Goal: Task Accomplishment & Management: Manage account settings

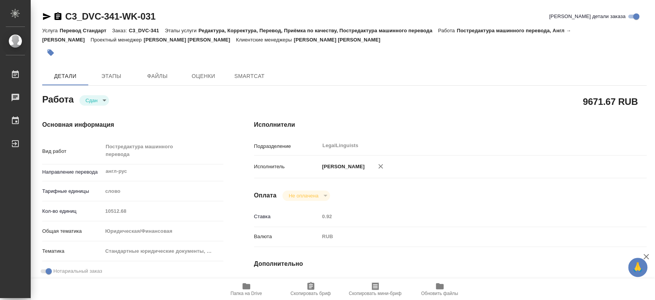
type textarea "x"
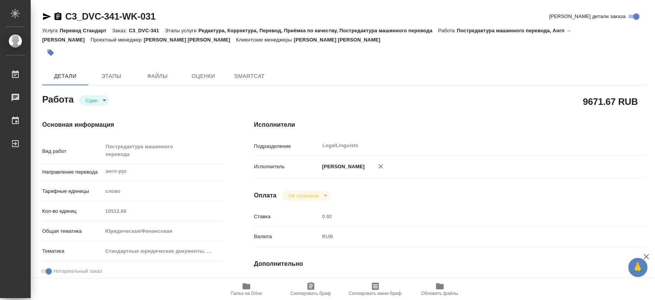
type textarea "x"
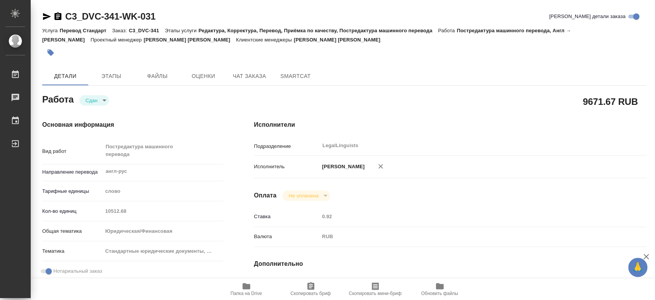
type textarea "x"
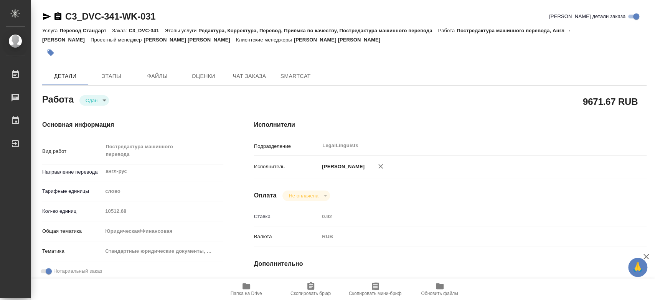
type textarea "x"
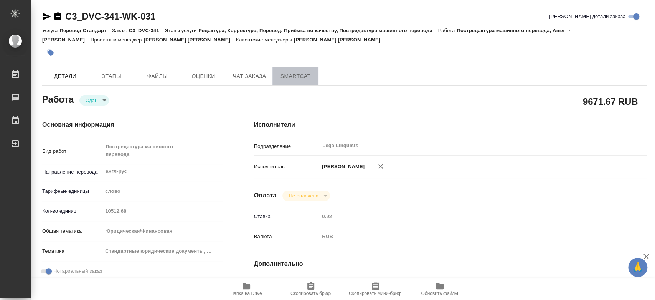
click at [305, 75] on span "SmartCat" at bounding box center [295, 76] width 37 height 10
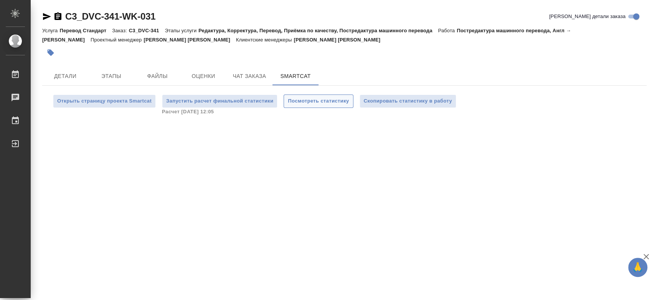
click at [304, 97] on span "Посмотреть статистику" at bounding box center [318, 101] width 61 height 9
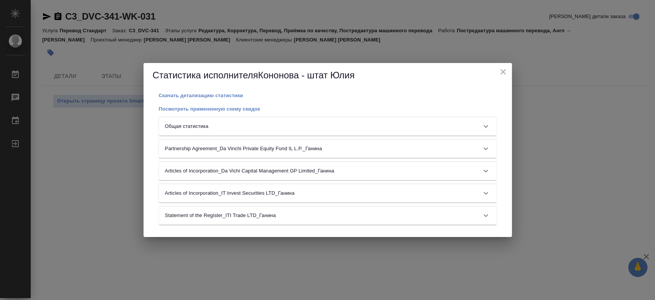
click at [315, 131] on div "Общая статистика" at bounding box center [328, 126] width 338 height 18
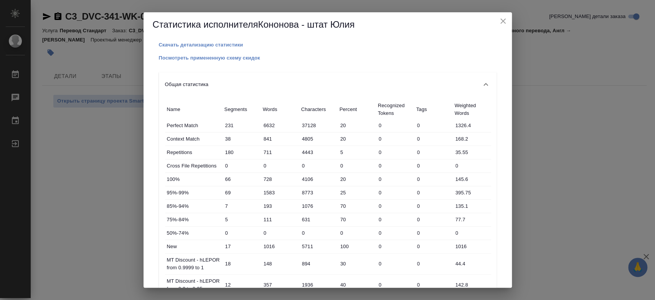
click at [503, 27] on div "Статистика исполнителя Кононова - штат Юлия" at bounding box center [327, 24] width 368 height 25
click at [298, 89] on div "Общая статистика" at bounding box center [328, 84] width 338 height 25
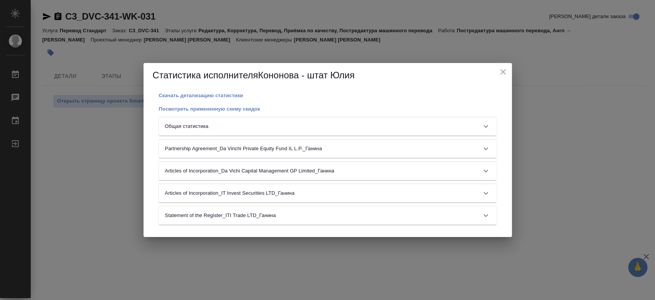
click at [277, 121] on div "Общая статистика" at bounding box center [328, 126] width 338 height 18
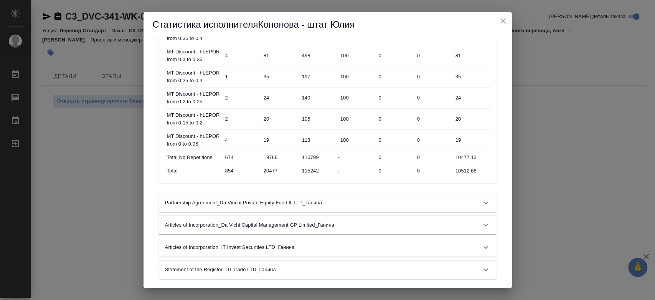
scroll to position [505, 0]
click at [505, 23] on icon "close" at bounding box center [502, 20] width 5 height 5
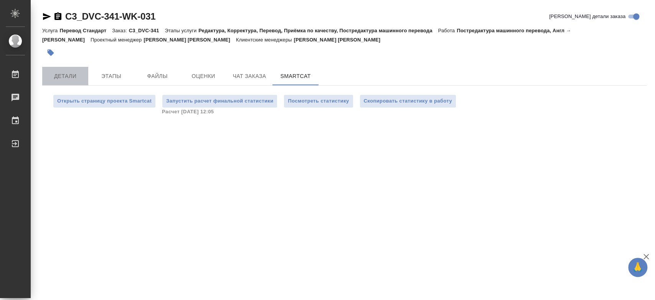
click at [66, 80] on span "Детали" at bounding box center [65, 76] width 37 height 10
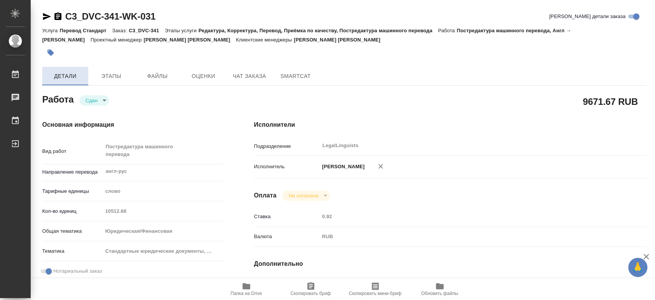
type textarea "x"
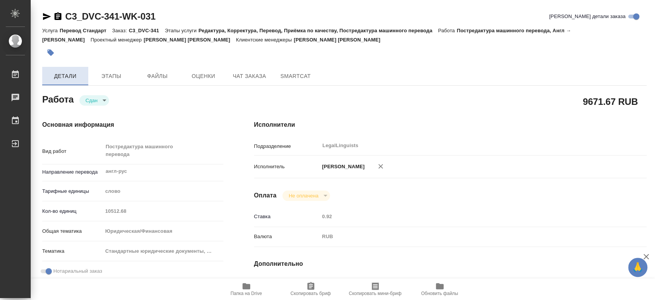
type textarea "x"
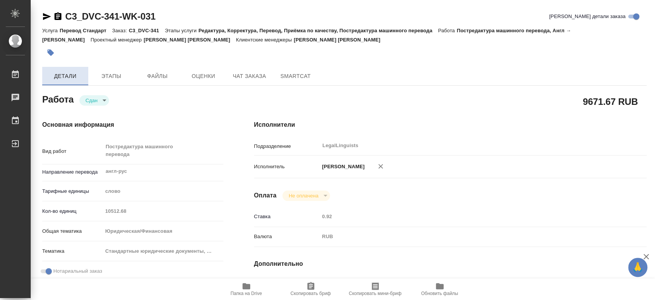
type textarea "x"
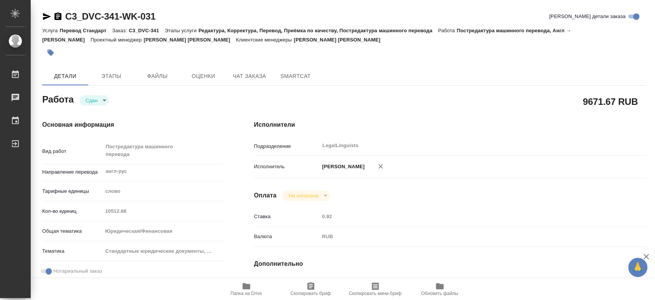
type textarea "x"
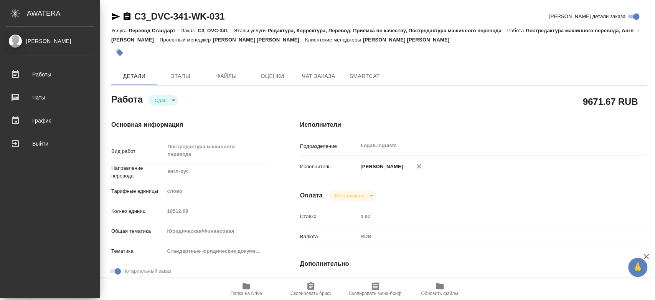
type textarea "x"
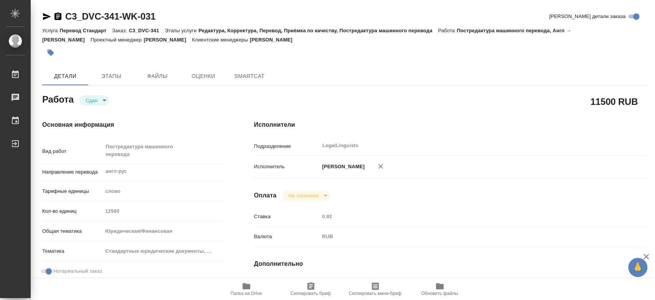
type textarea "x"
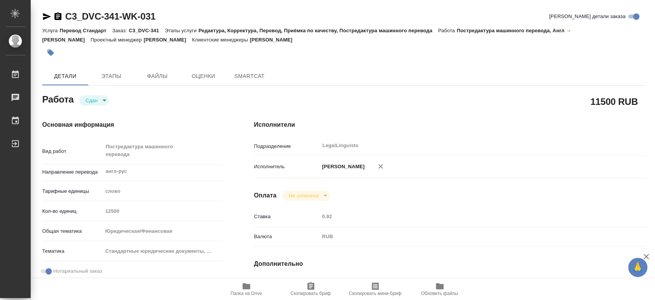
type textarea "x"
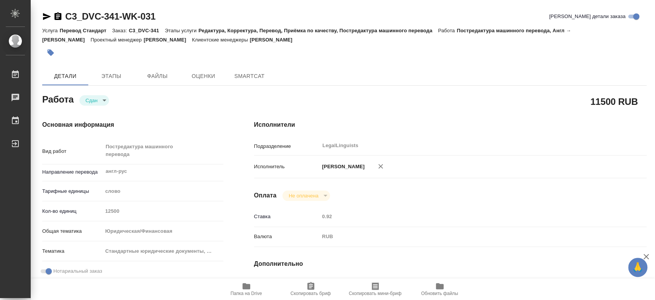
type textarea "x"
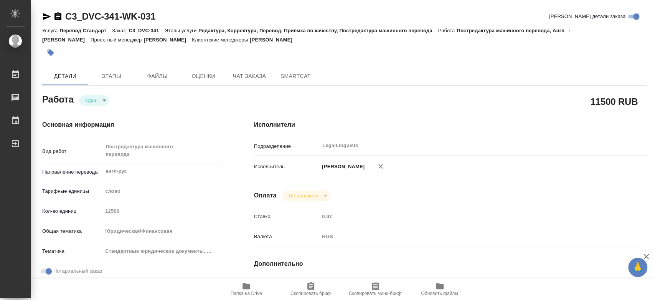
type textarea "x"
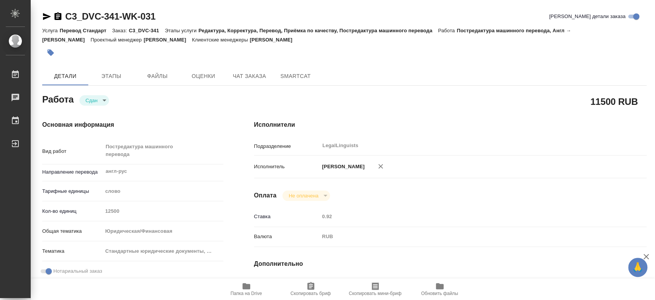
type textarea "x"
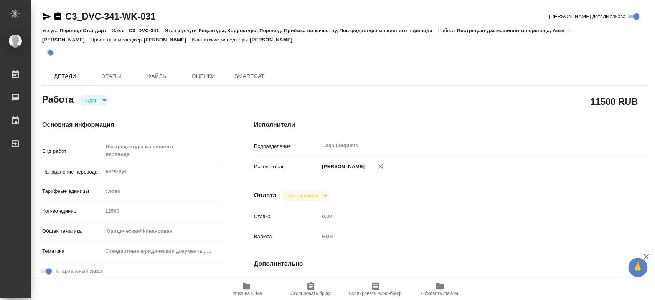
type textarea "x"
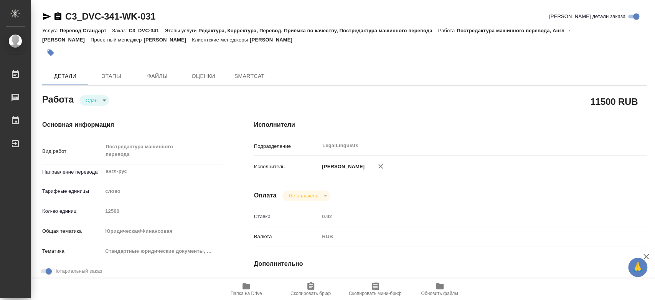
type textarea "x"
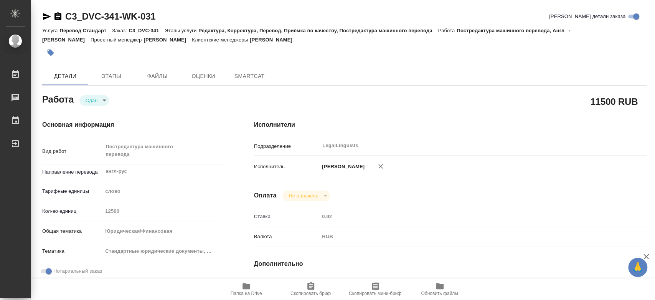
type textarea "x"
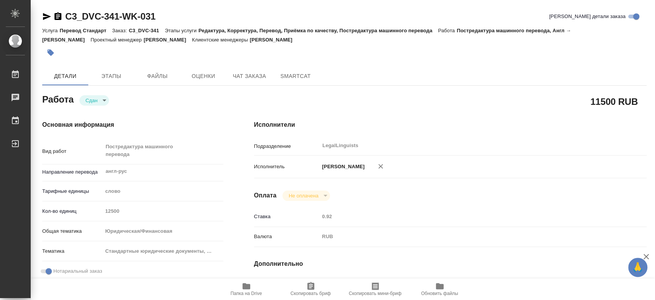
type textarea "x"
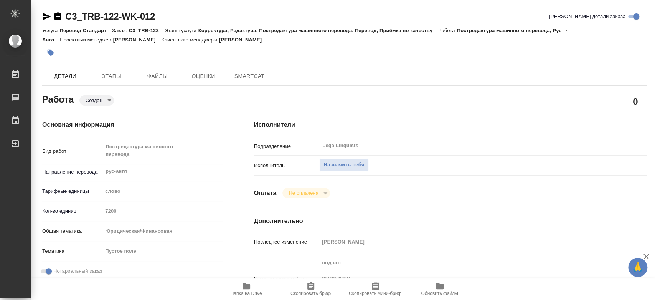
type textarea "x"
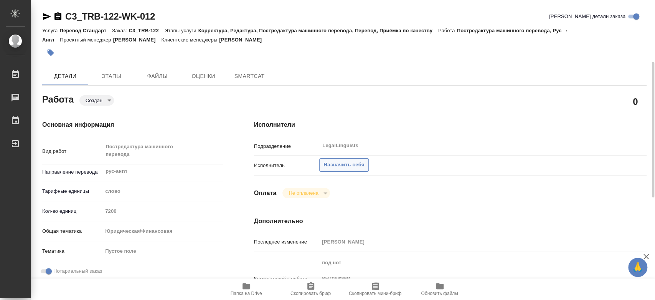
scroll to position [43, 0]
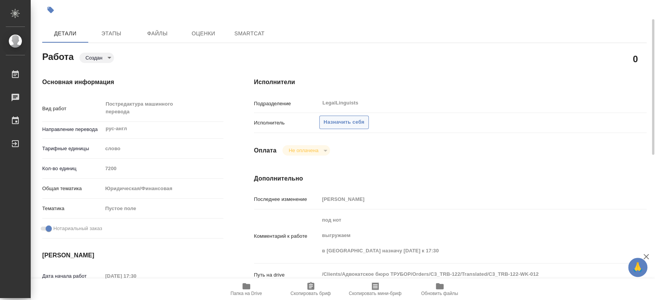
type textarea "x"
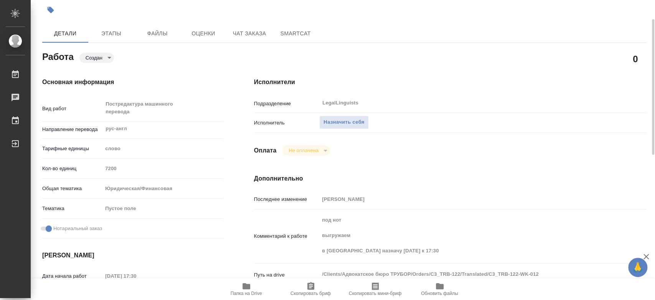
type textarea "x"
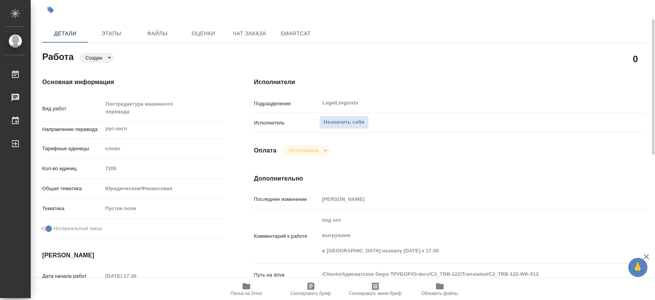
type textarea "x"
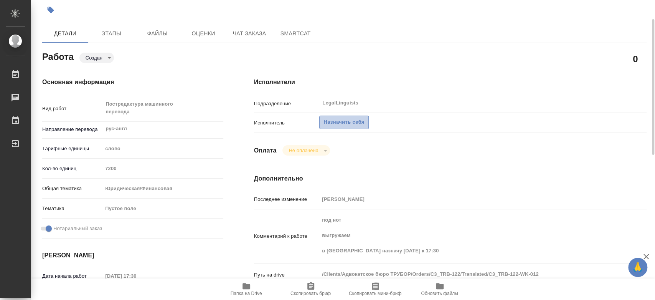
click at [344, 117] on button "Назначить себя" at bounding box center [343, 121] width 49 height 13
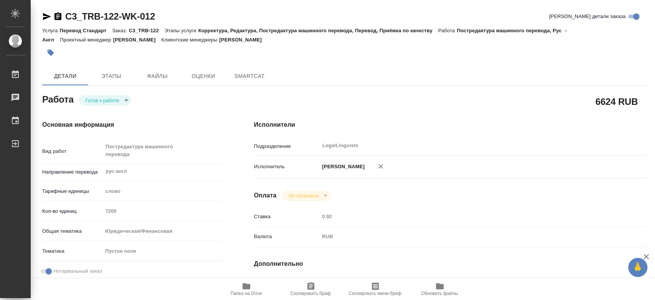
type textarea "x"
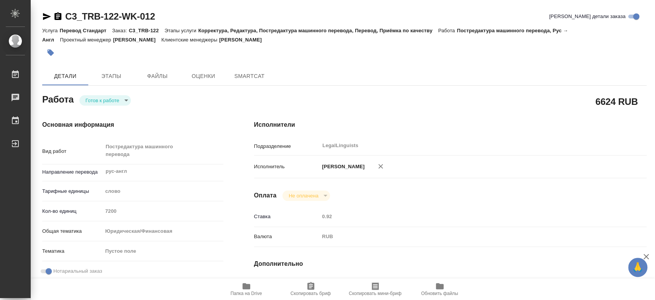
type textarea "x"
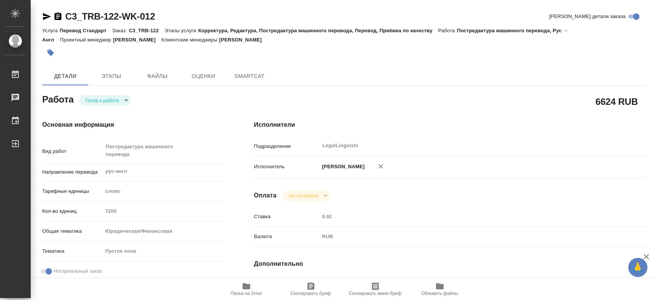
type textarea "x"
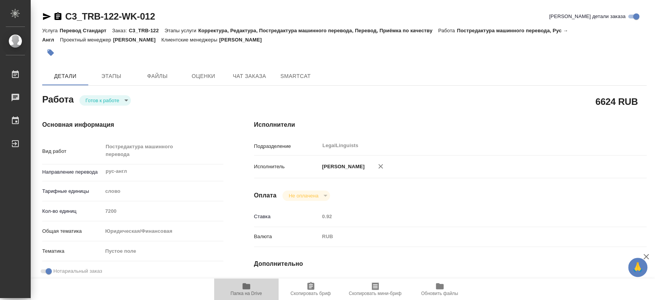
click at [247, 294] on span "Папка на Drive" at bounding box center [246, 292] width 31 height 5
type textarea "x"
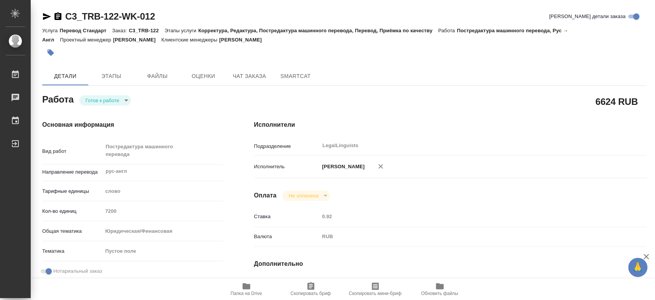
type textarea "x"
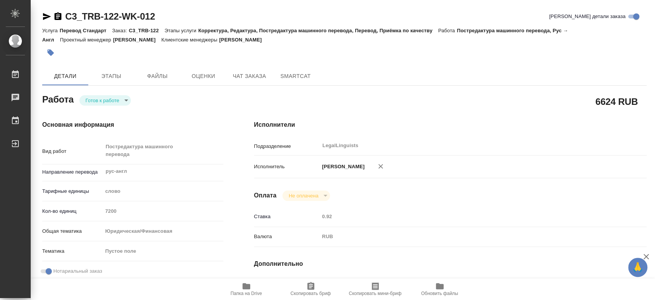
type textarea "x"
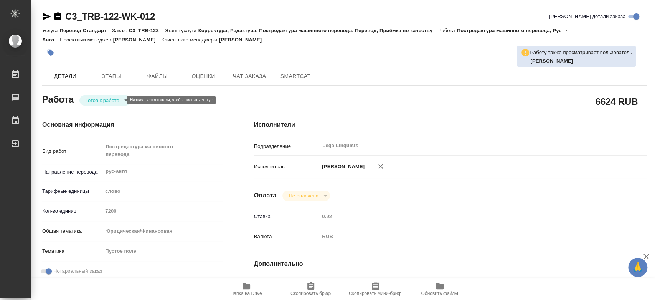
click at [102, 102] on body "🙏 .cls-1 fill:#fff; AWATERA Kononova Yuliya Работы 0 Чаты График Выйти C3_TRB-1…" at bounding box center [327, 150] width 655 height 300
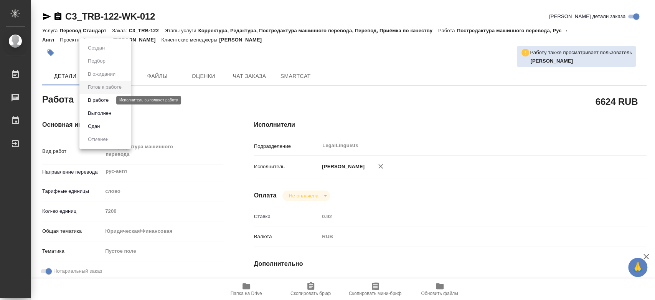
click at [104, 101] on button "В работе" at bounding box center [98, 100] width 25 height 8
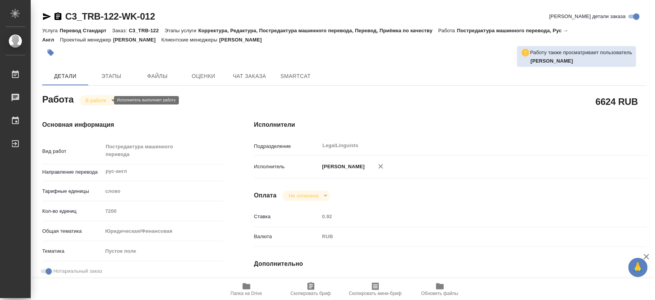
type textarea "x"
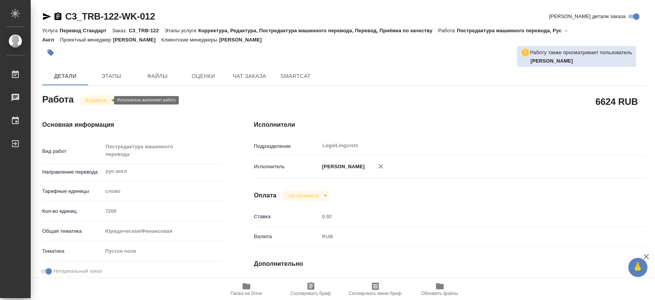
type textarea "x"
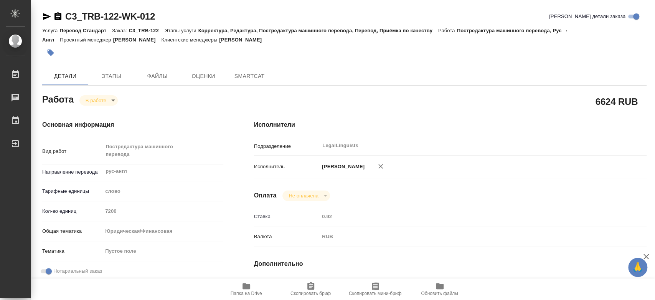
type textarea "x"
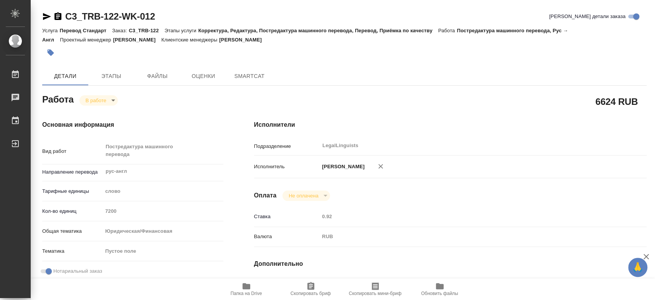
type textarea "x"
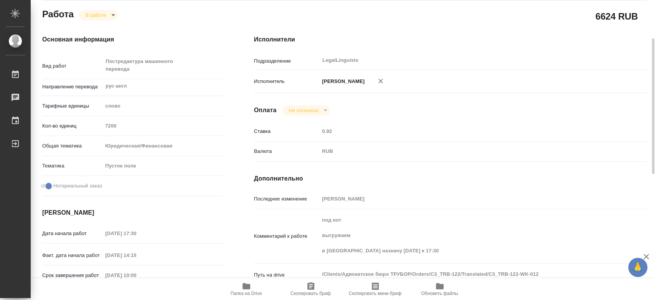
type textarea "x"
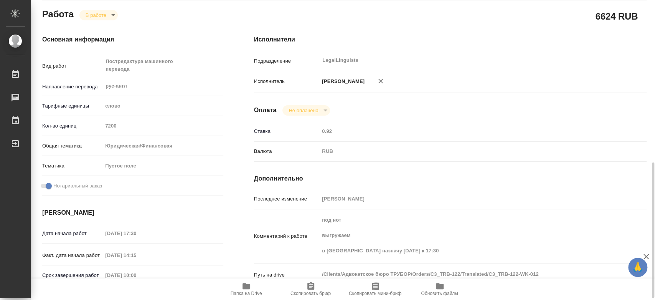
scroll to position [170, 0]
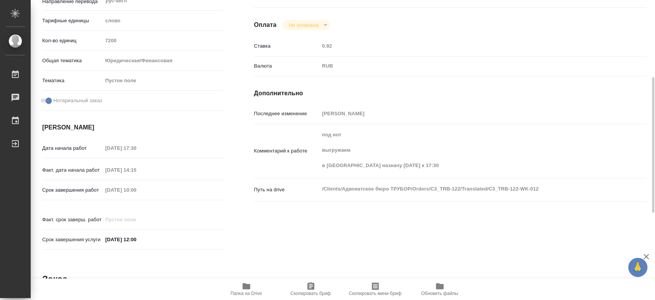
type textarea "x"
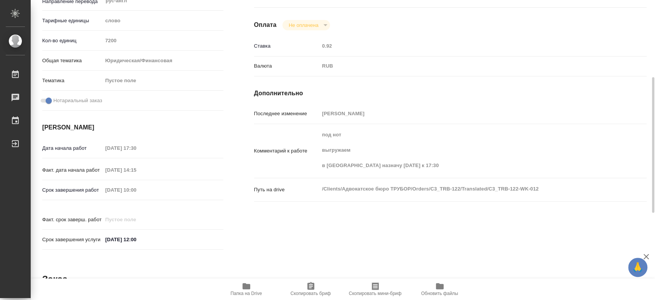
click at [390, 218] on div "Исполнители Подразделение LegalLinguists ​ Исполнитель Кононова Юлия Оплата Не …" at bounding box center [450, 101] width 423 height 335
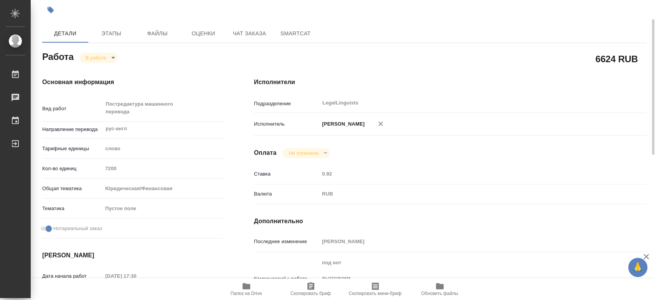
scroll to position [0, 0]
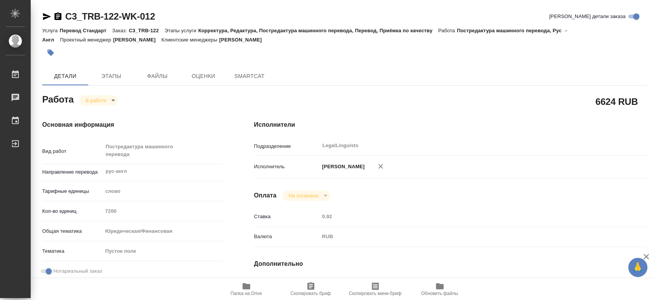
type textarea "x"
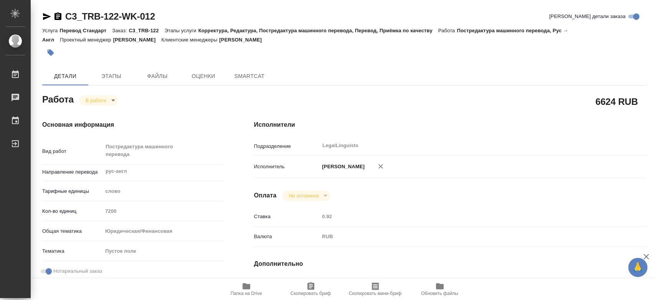
type textarea "x"
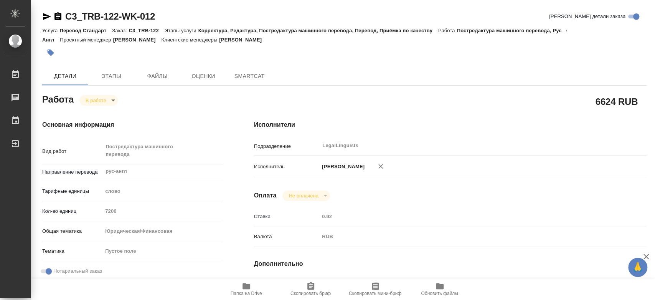
type textarea "x"
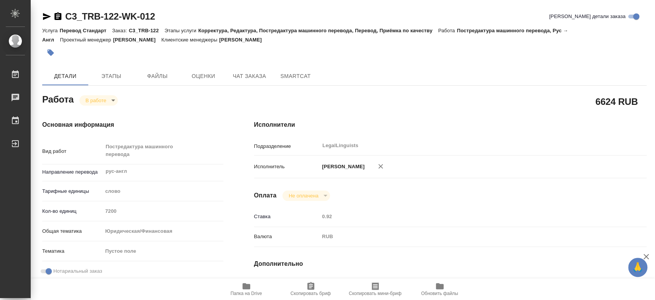
type textarea "x"
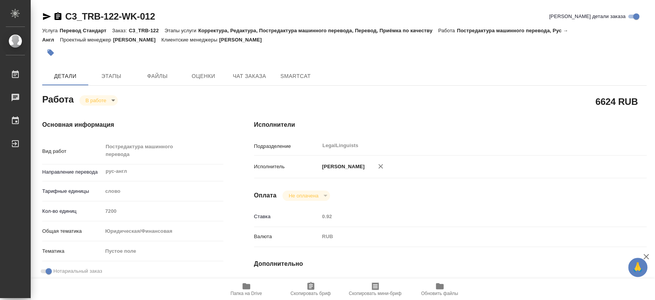
type textarea "x"
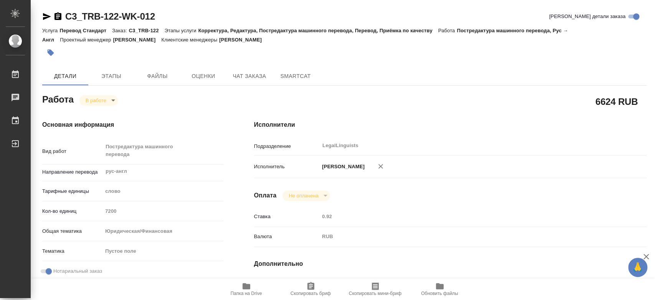
type textarea "x"
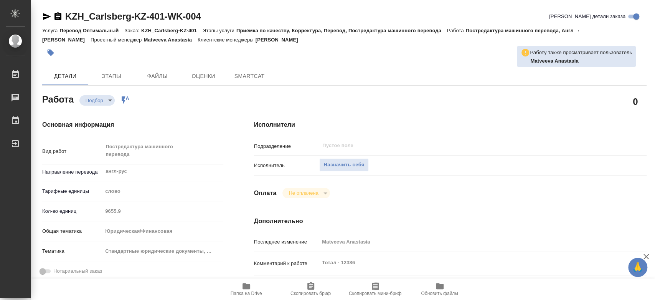
type textarea "x"
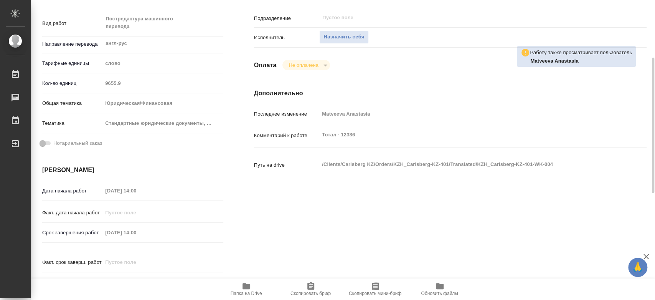
type textarea "x"
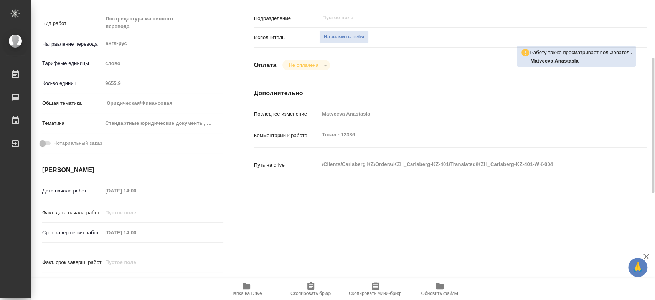
scroll to position [170, 0]
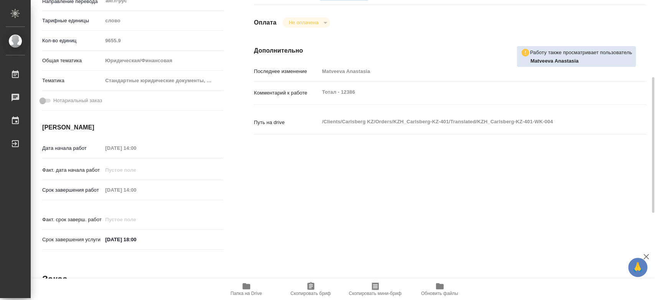
type textarea "x"
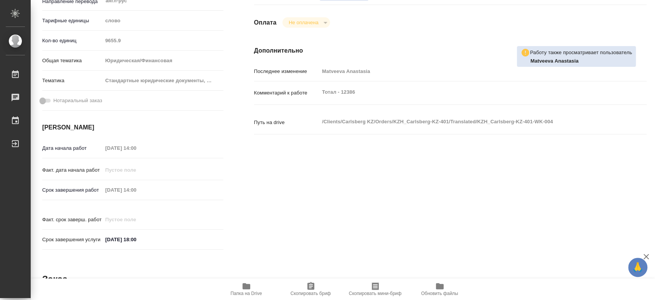
type textarea "x"
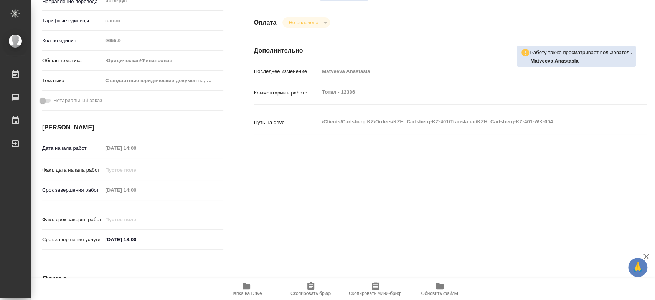
scroll to position [85, 0]
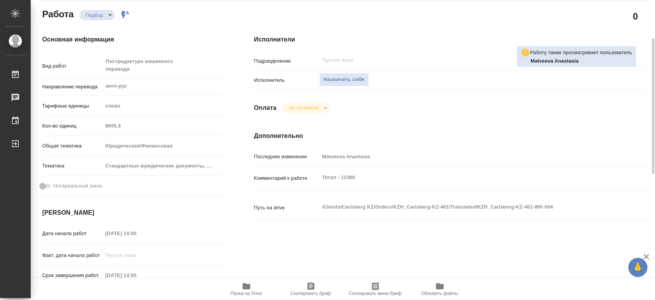
click at [247, 285] on icon "button" at bounding box center [246, 286] width 8 height 6
